Goal: Task Accomplishment & Management: Use online tool/utility

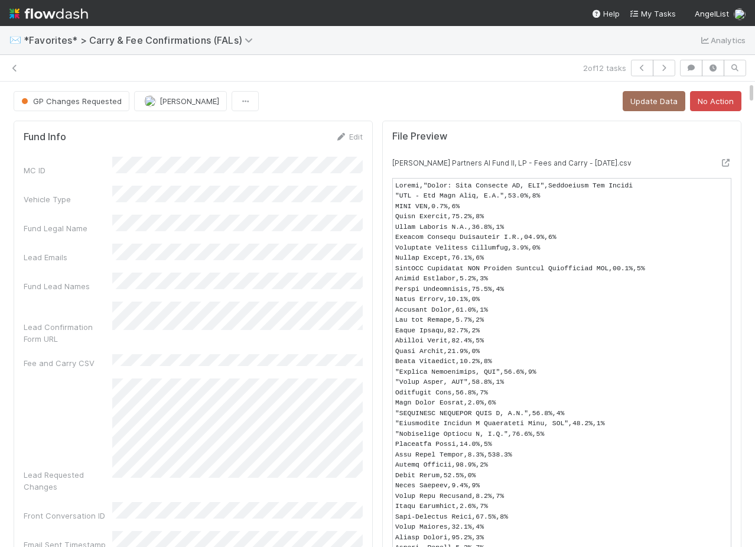
click at [66, 34] on span "*Favorites* > Carry & Fee Confirmations (FALs)" at bounding box center [146, 40] width 245 height 14
click at [68, 43] on span "*Favorites* > Carry & Fee Confirmations (FALs)" at bounding box center [141, 40] width 235 height 12
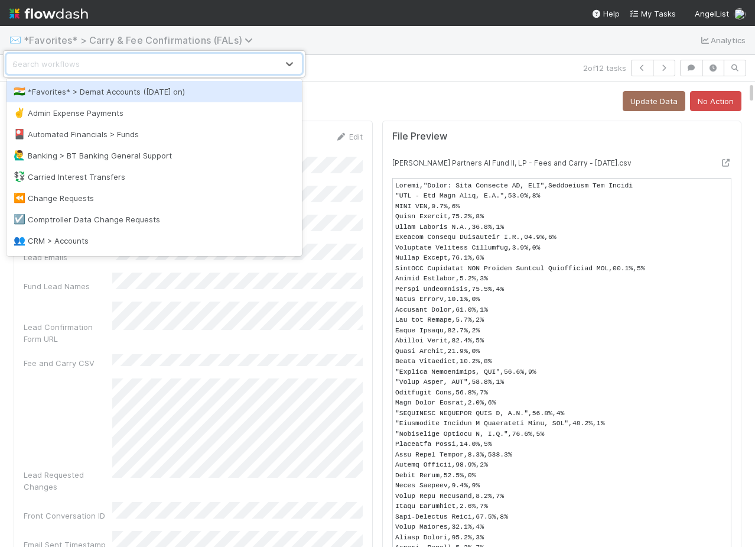
type input "spv"
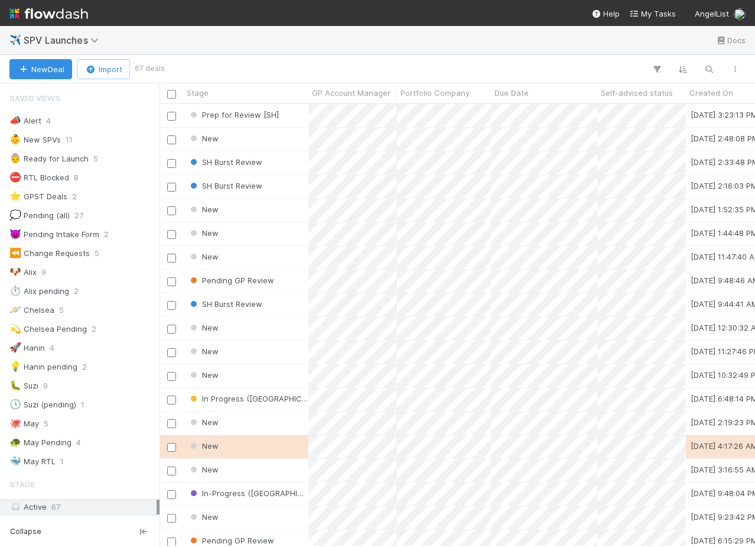
scroll to position [0, 1]
click at [361, 50] on div "✈️ SPV Launches Docs" at bounding box center [377, 40] width 755 height 28
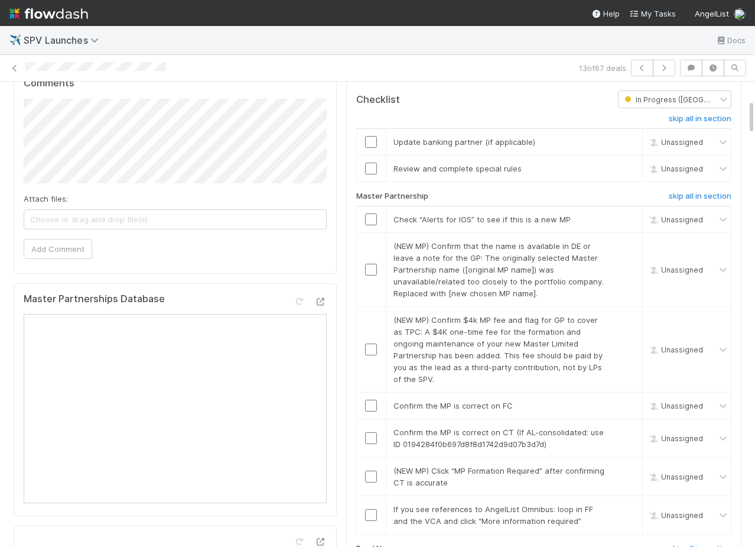
scroll to position [241, 0]
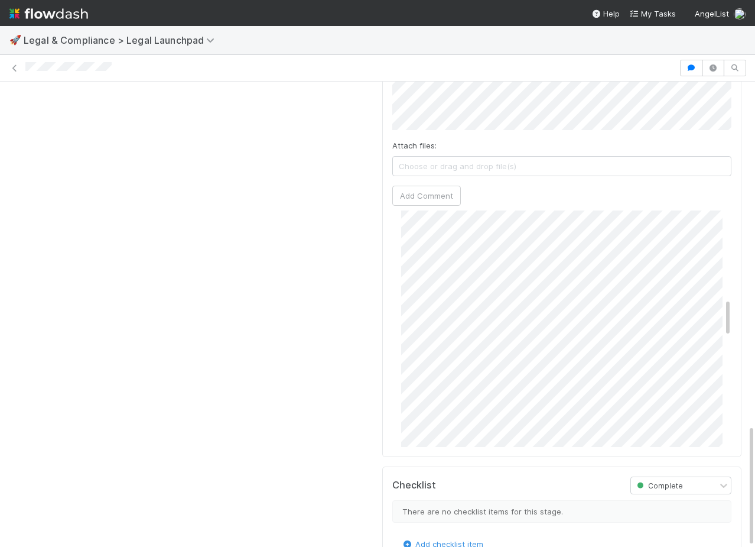
scroll to position [535, 0]
click at [397, 310] on div "[PERSON_NAME] [DATE]" at bounding box center [561, 291] width 339 height 330
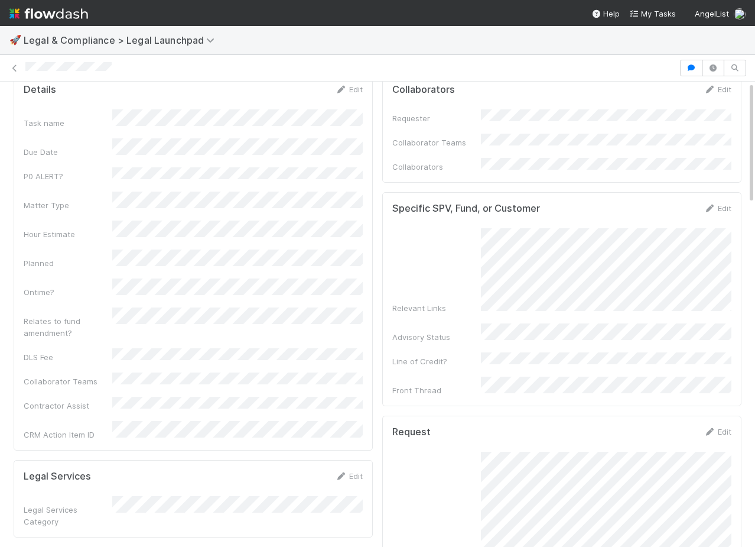
scroll to position [0, 0]
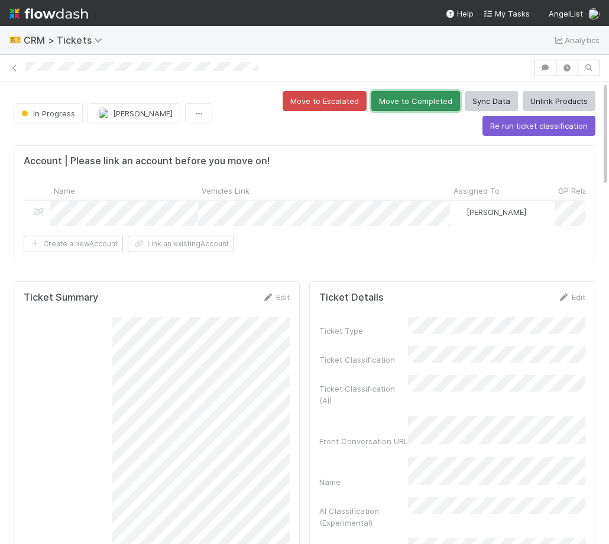
click at [405, 109] on button "Move to Completed" at bounding box center [415, 101] width 89 height 20
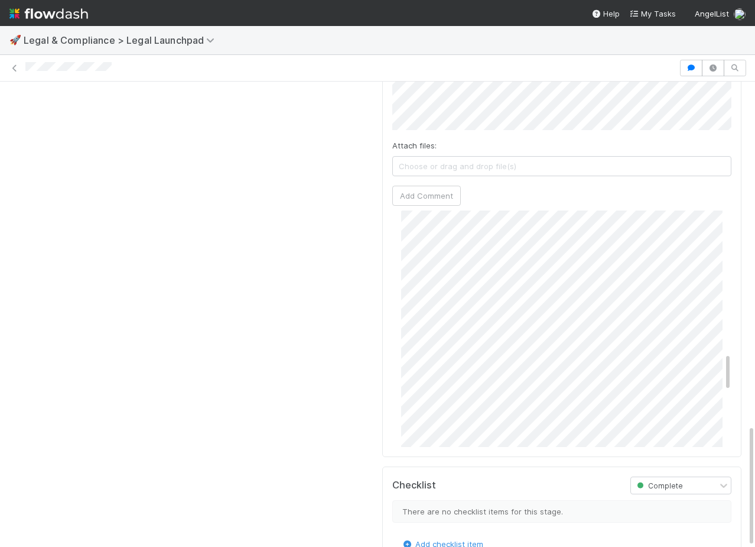
scroll to position [866, 0]
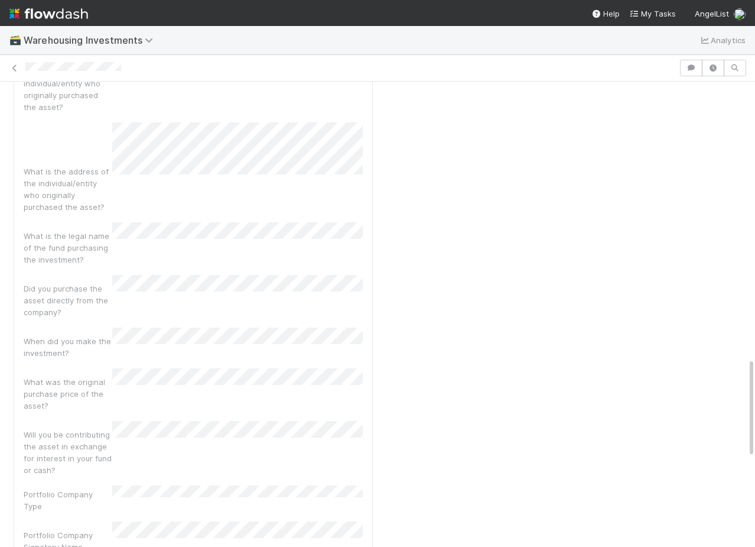
scroll to position [1279, 0]
